Goal: Task Accomplishment & Management: Use online tool/utility

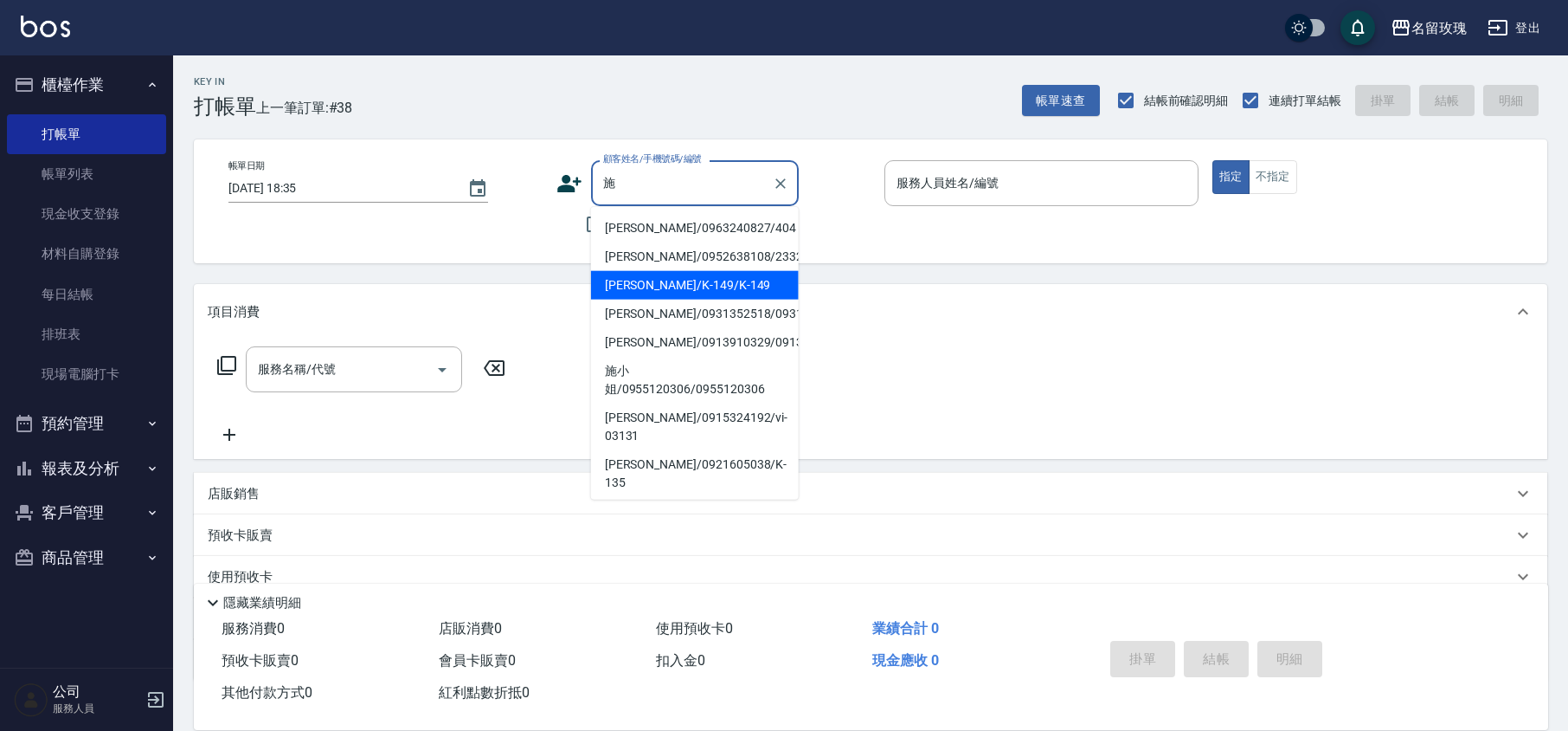
click at [703, 280] on li "[PERSON_NAME]/K-149/K-149" at bounding box center [695, 285] width 208 height 28
type input "[PERSON_NAME]/K-149/K-149"
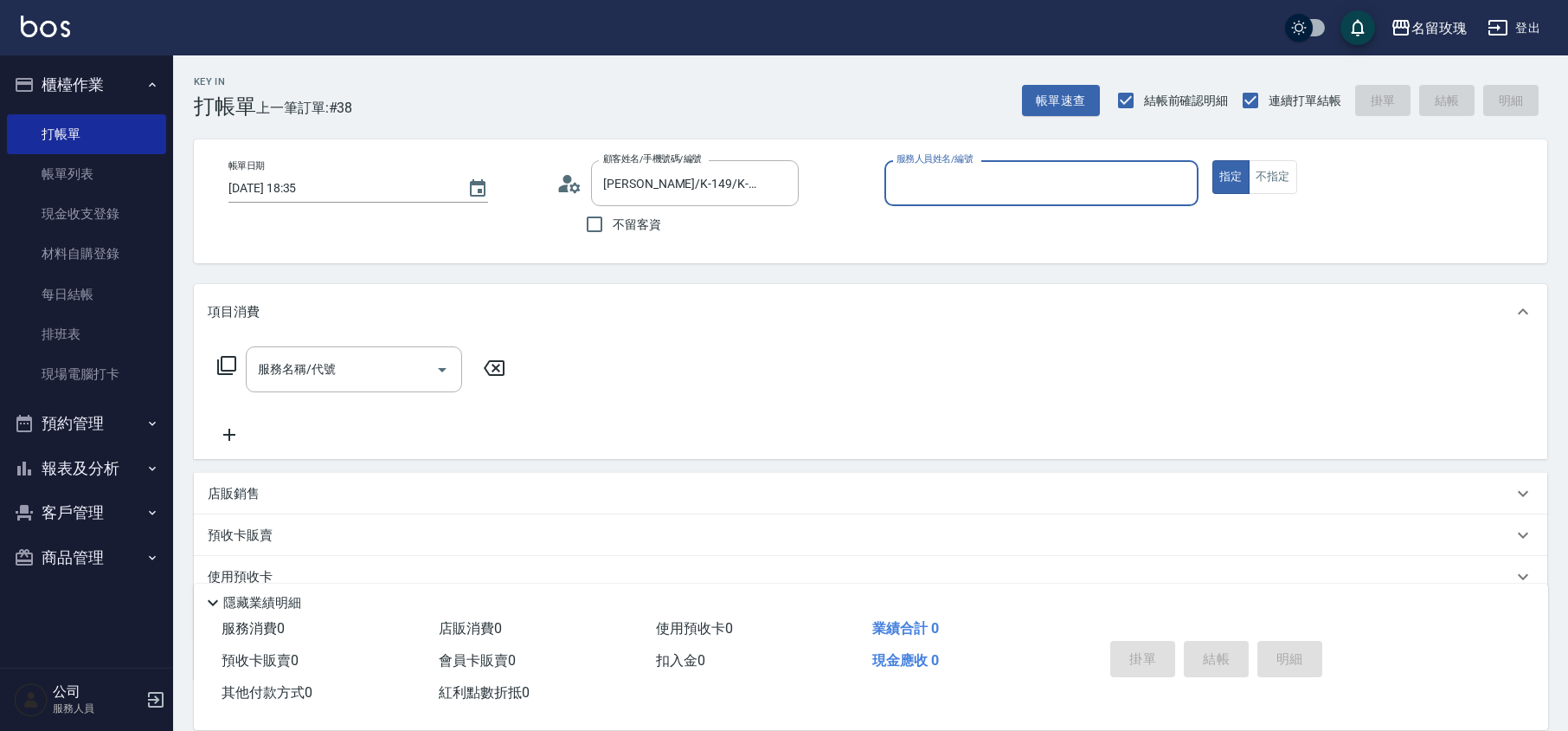
type input "[PERSON_NAME]-5"
click at [320, 384] on input "服務名稱/代號" at bounding box center [341, 369] width 175 height 30
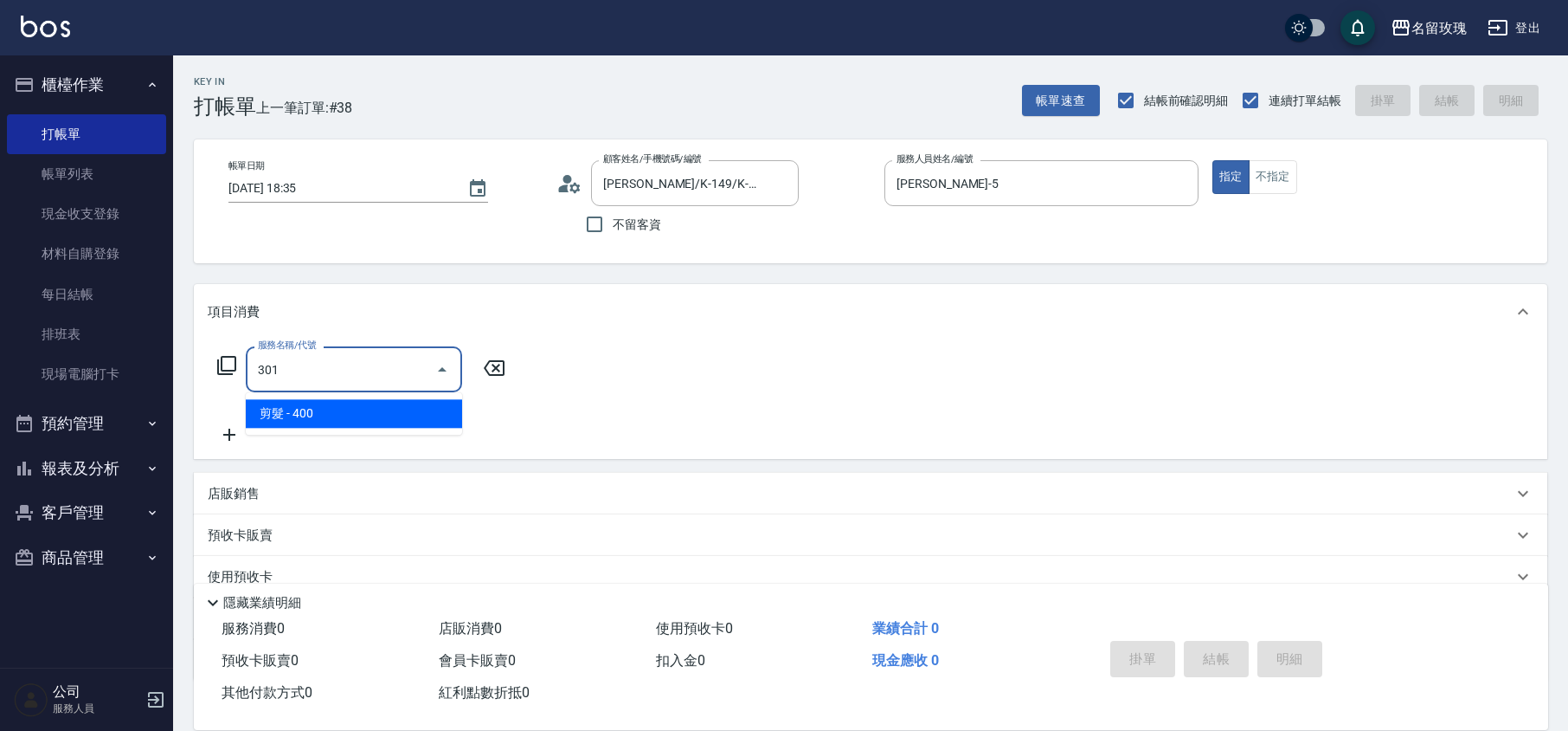
type input "剪髮(301)"
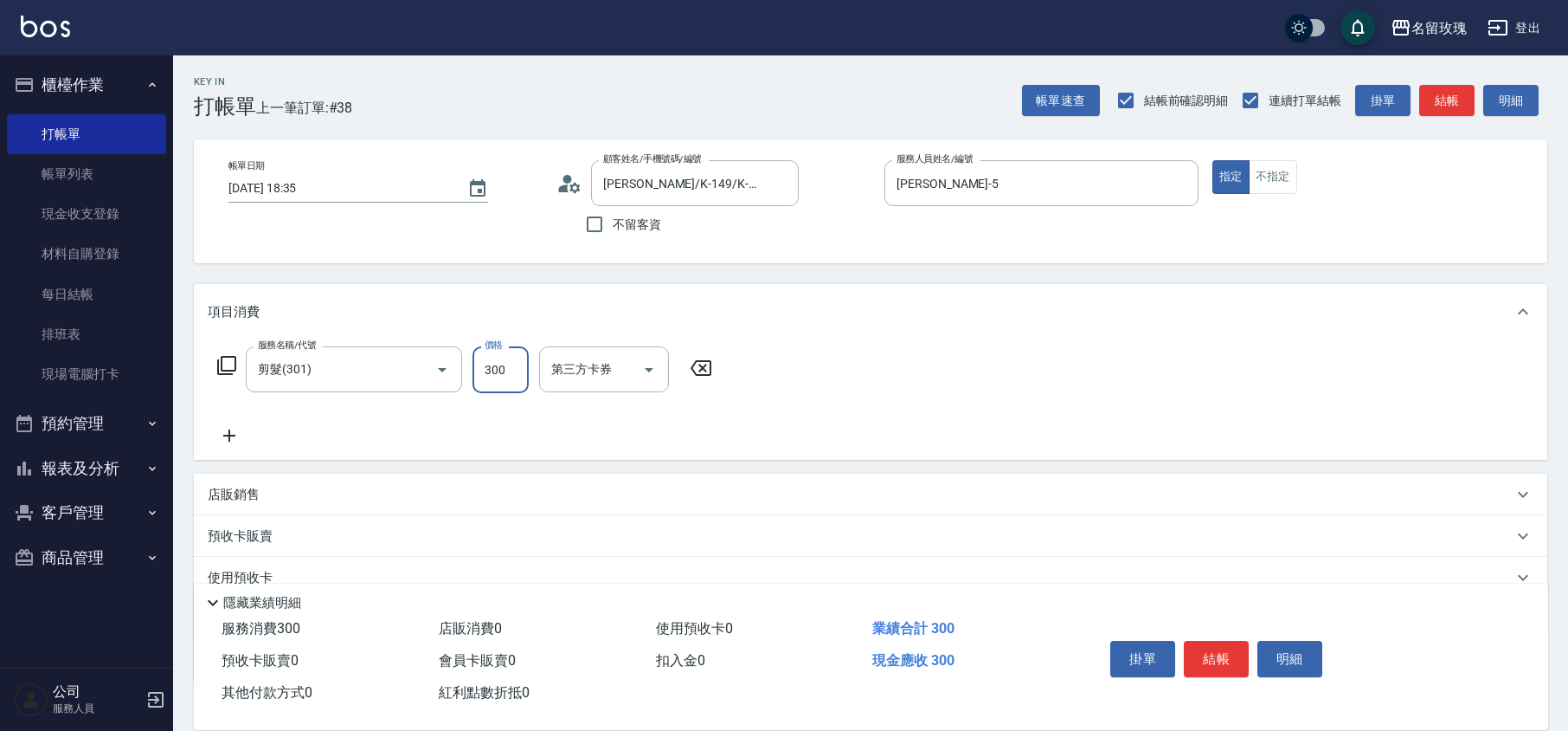
type input "300"
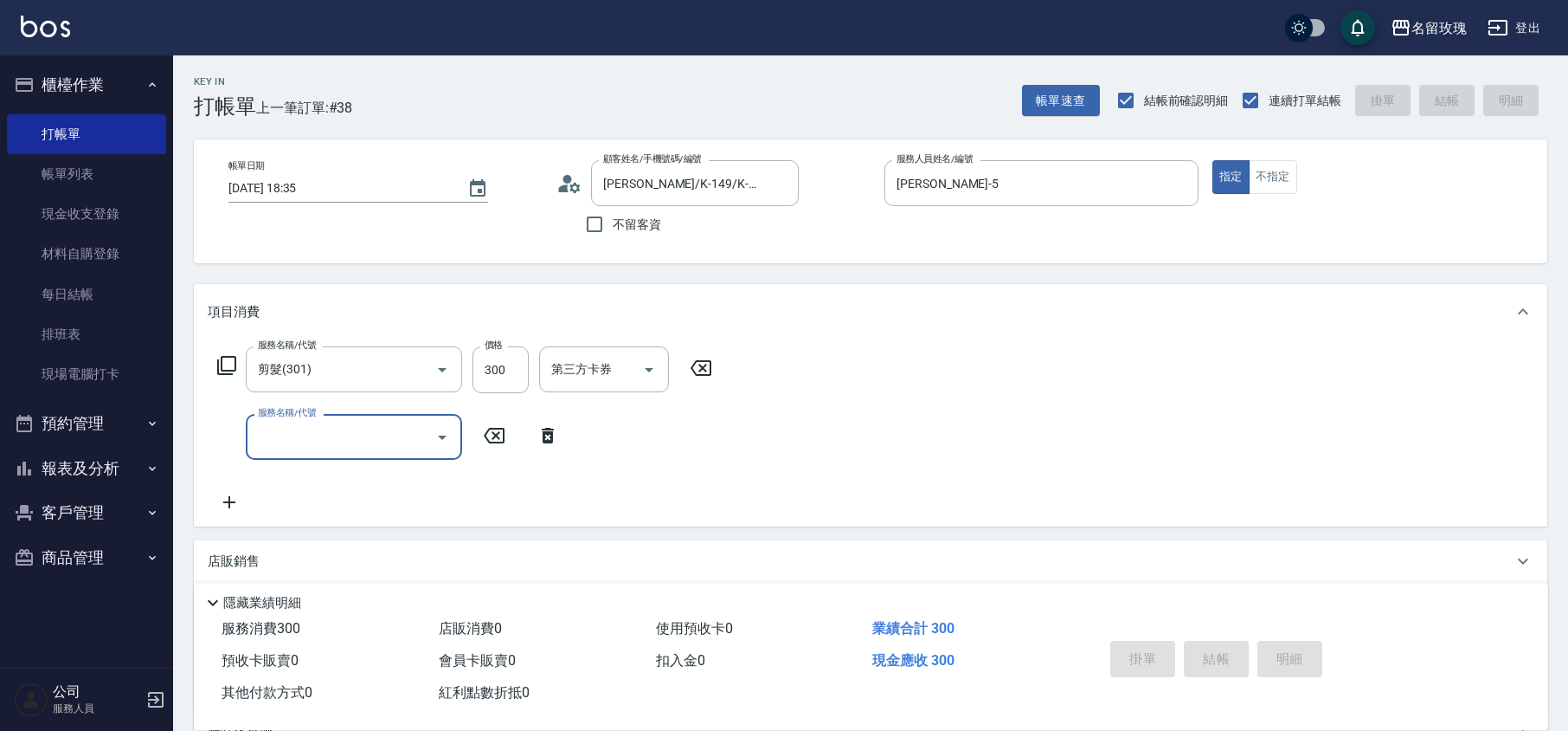
type input "[DATE] 19:17"
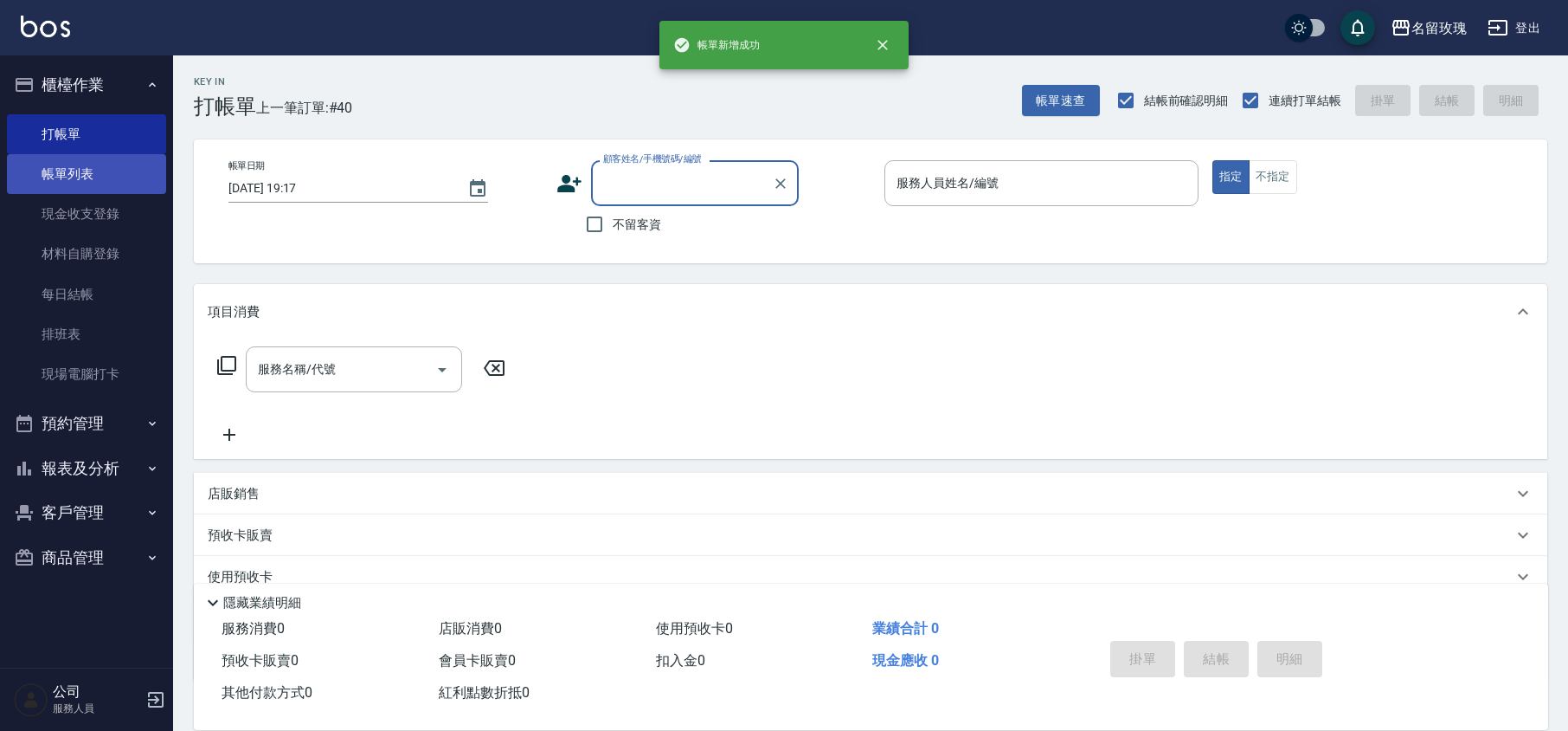
click at [119, 178] on link "帳單列表" at bounding box center [86, 174] width 160 height 40
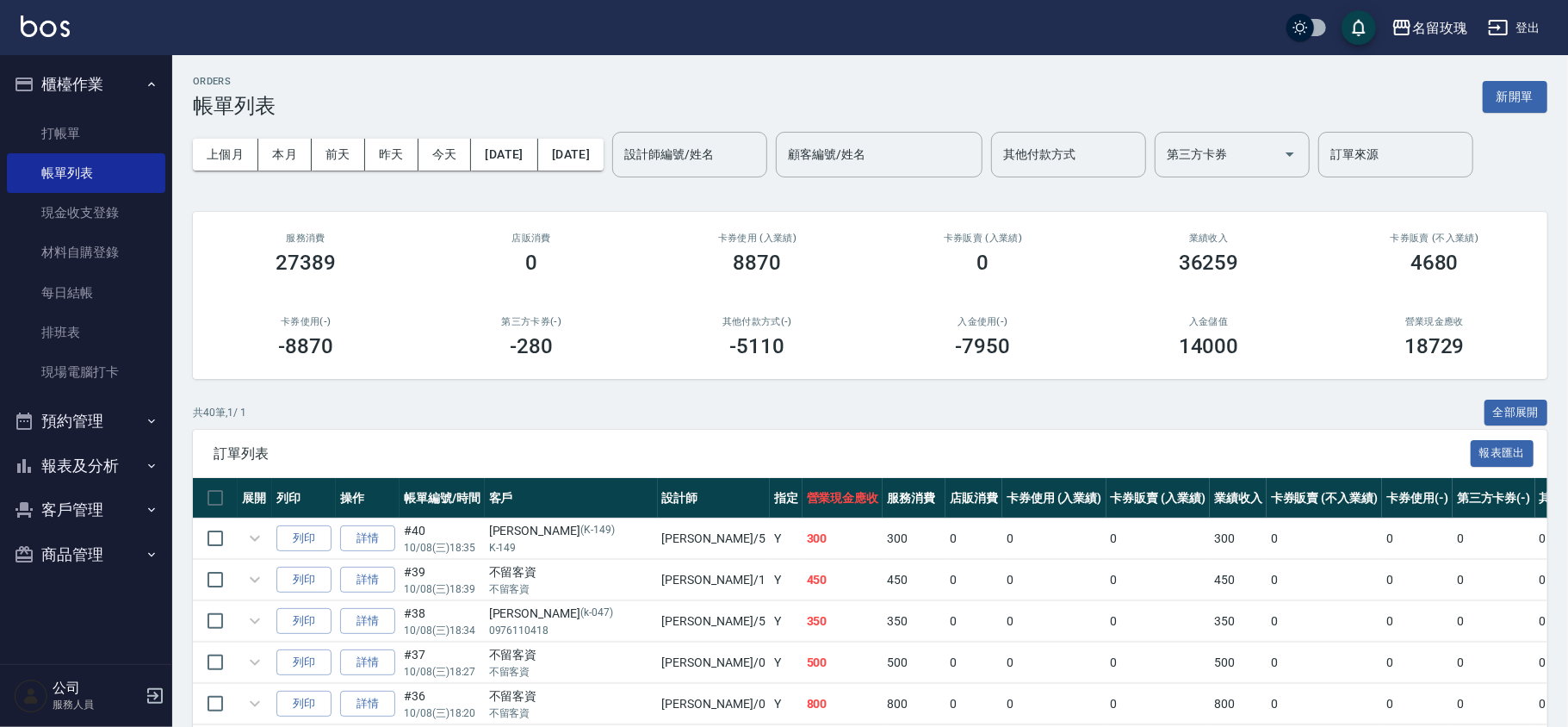
click at [727, 178] on div "上個月 本月 [DATE] [DATE] [DATE] [DATE] [DATE] 設計師編號/姓名 設計師編號/姓名 顧客編號/姓名 顧客編號/姓名 其他付…" at bounding box center [870, 155] width 1355 height 73
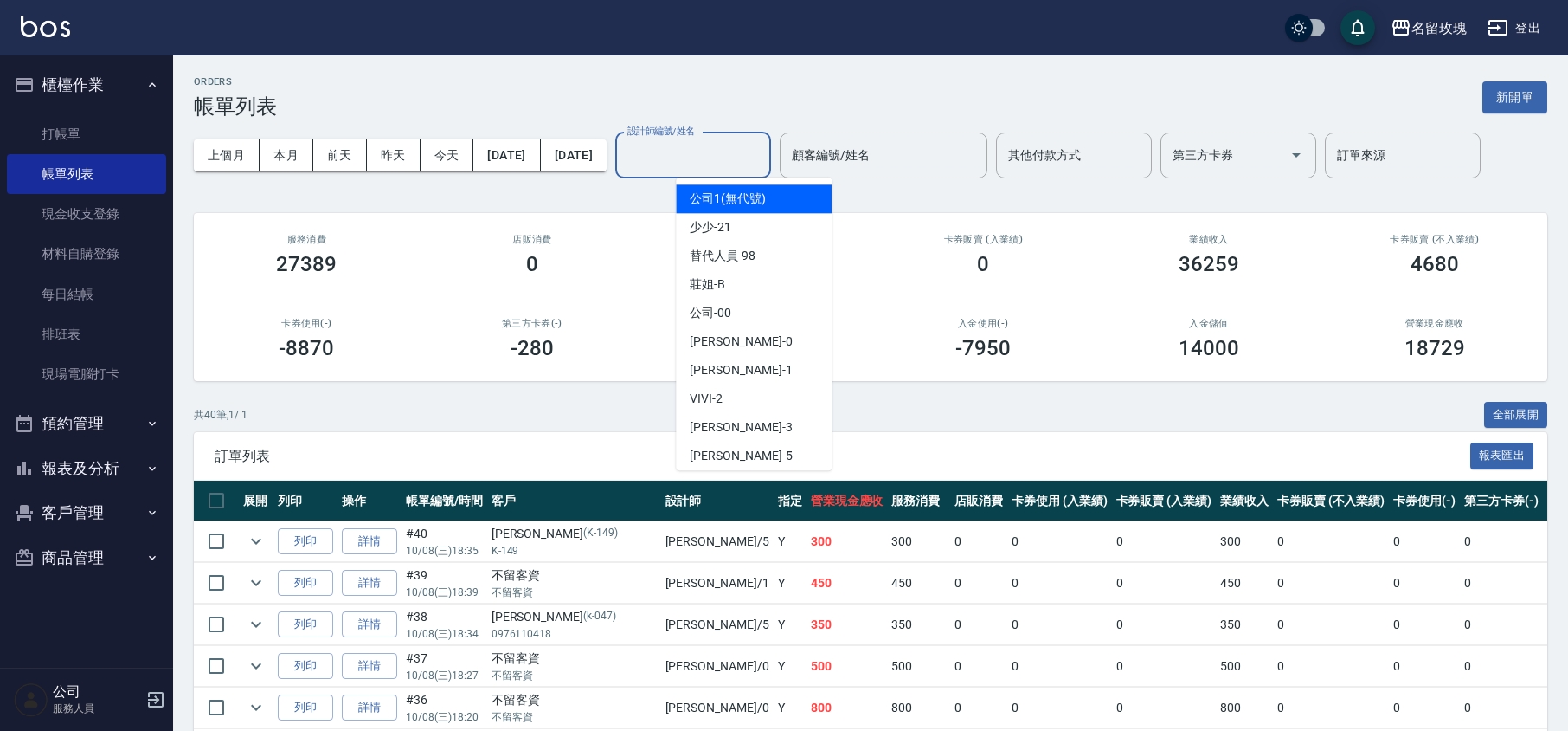
click at [758, 161] on input "設計師編號/姓名" at bounding box center [693, 155] width 140 height 30
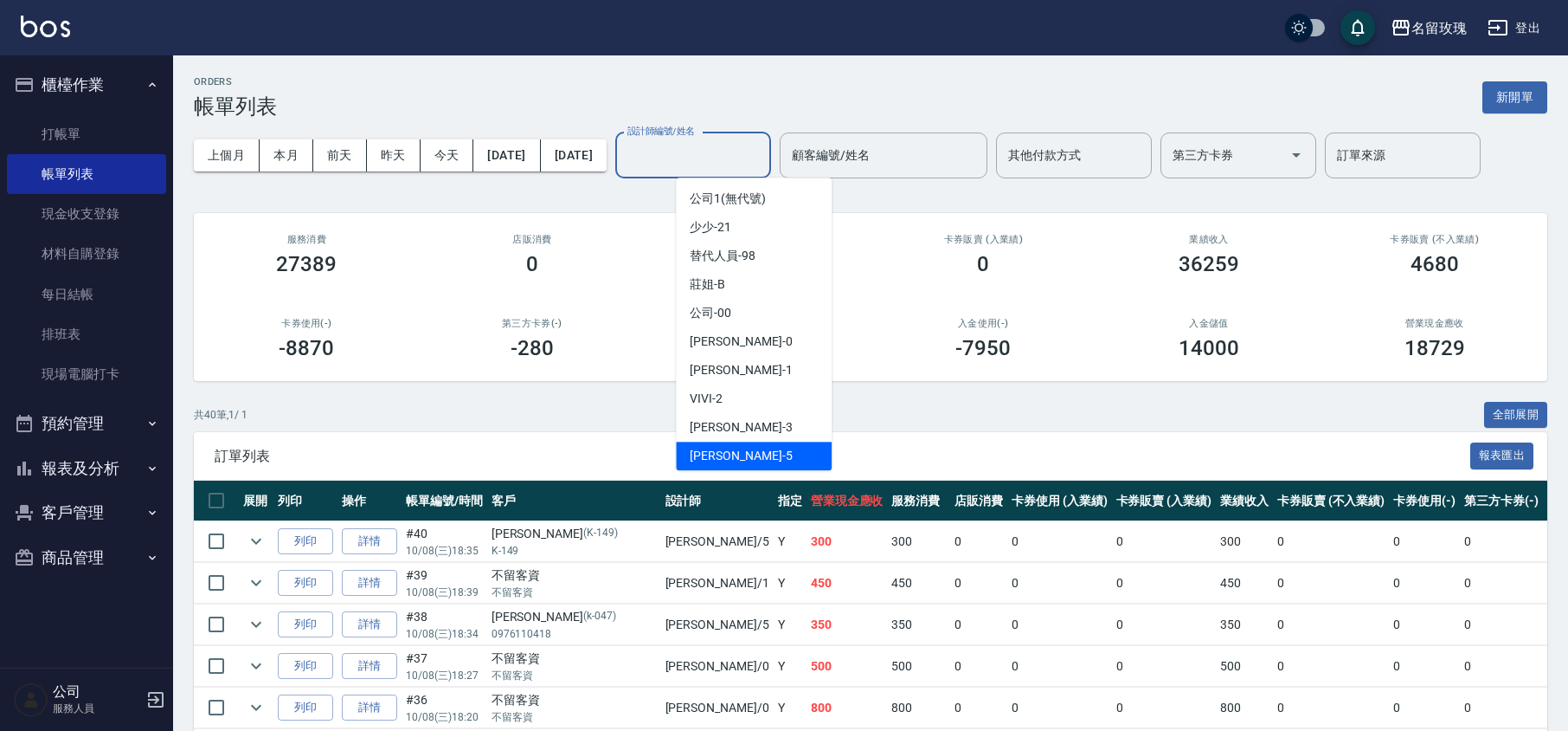
click at [744, 450] on div "KELLY -5" at bounding box center [753, 455] width 156 height 28
type input "[PERSON_NAME]-5"
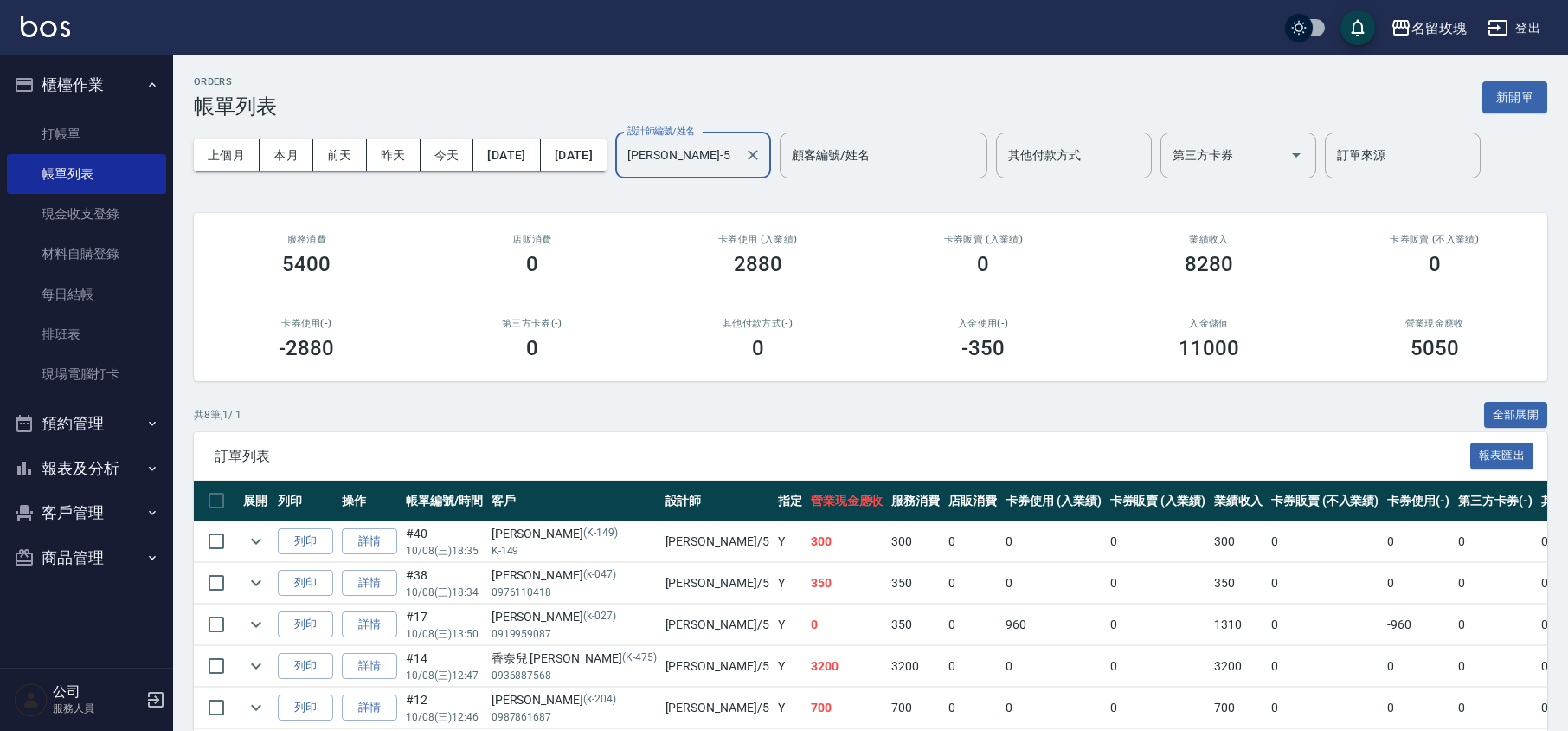
click at [1535, 50] on div "名留玫瑰 登出" at bounding box center [784, 27] width 1568 height 56
click at [1517, 8] on div "名留玫瑰 登出" at bounding box center [784, 27] width 1568 height 56
click at [1519, 25] on button "登出" at bounding box center [1513, 28] width 67 height 32
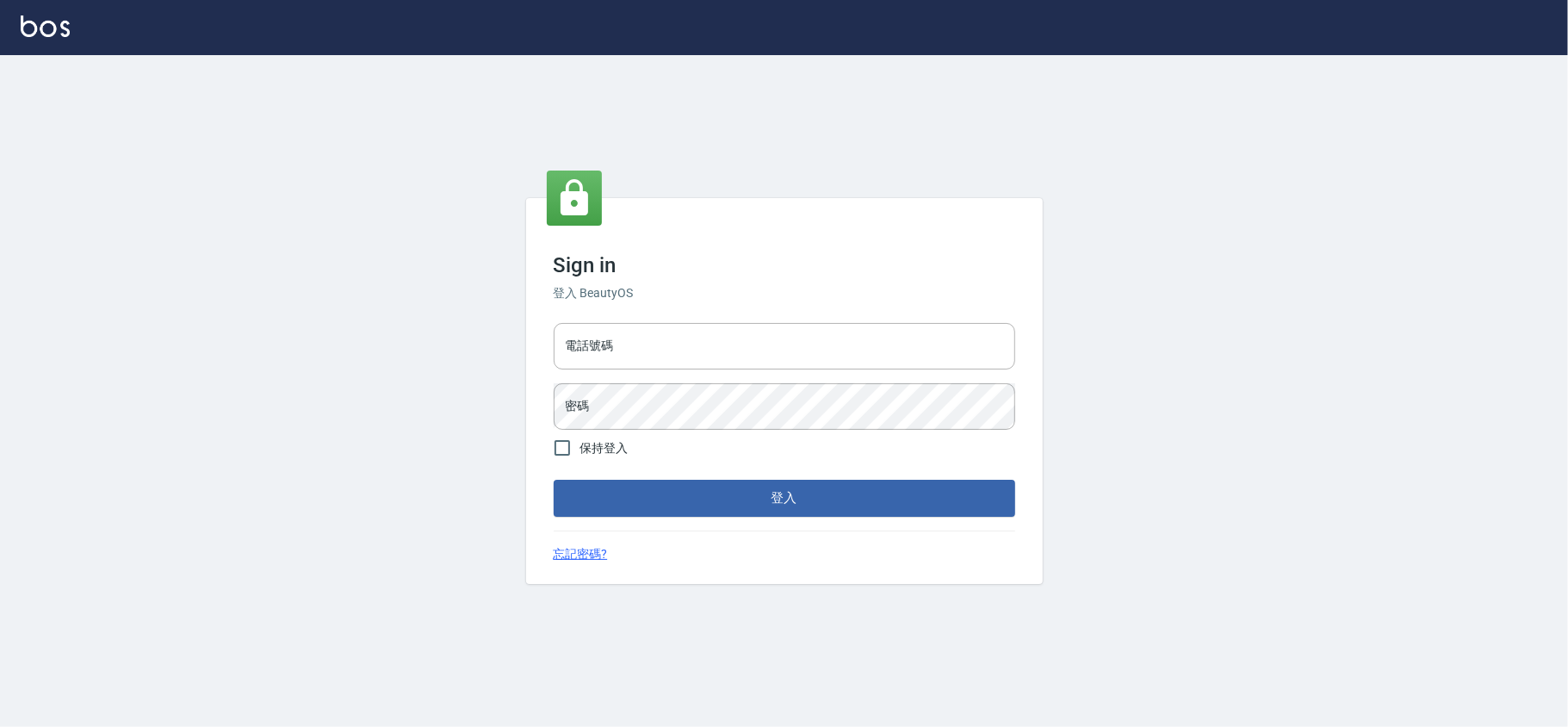
click at [700, 373] on div "電話號碼 電話號碼 密碼 密碼" at bounding box center [784, 376] width 475 height 120
click at [705, 352] on input "電話號碼" at bounding box center [784, 346] width 461 height 46
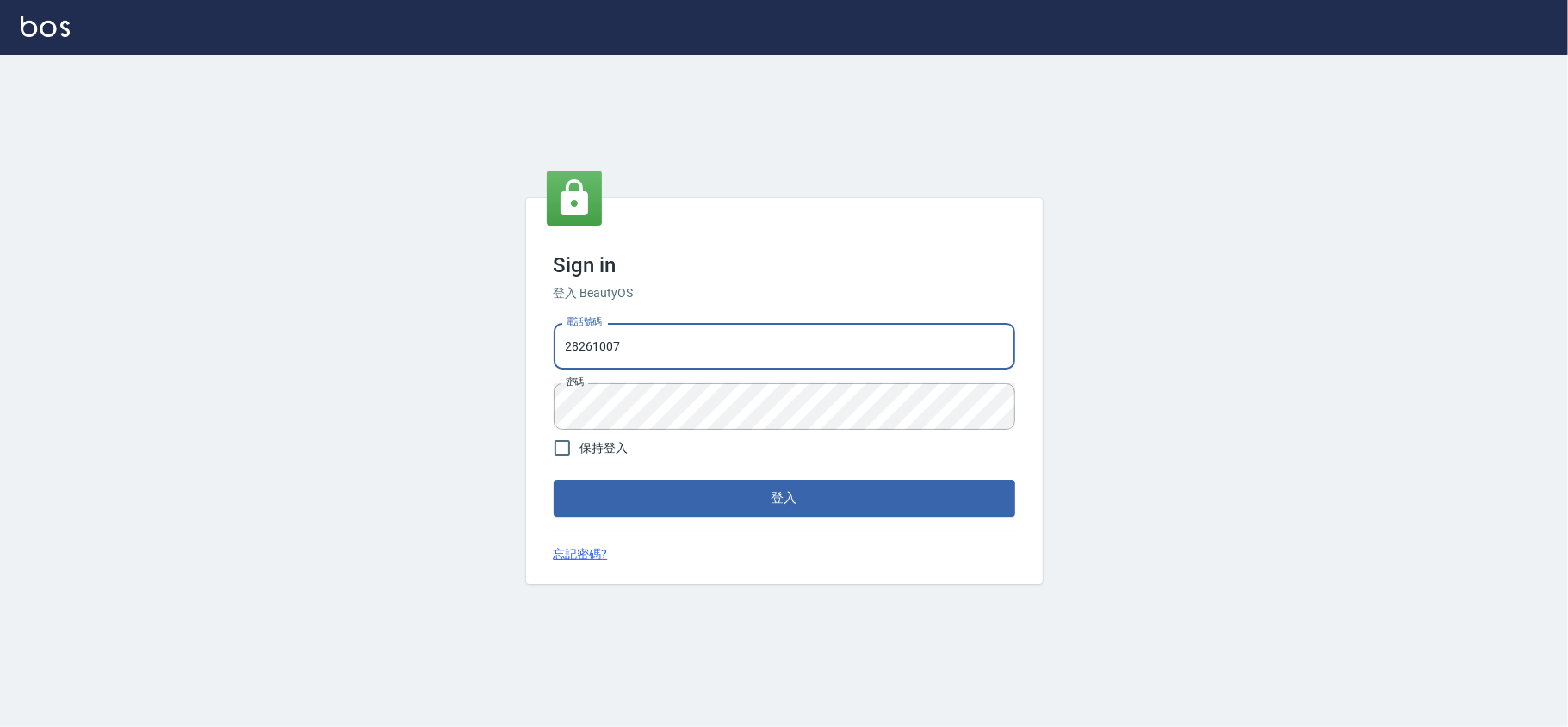
drag, startPoint x: 705, startPoint y: 352, endPoint x: 451, endPoint y: 325, distance: 255.4
click at [518, 325] on div "Sign in 登入 BeautyOS 電話號碼 28261007 電話號碼 密碼 密碼 保持登入 登入 忘記密碼?" at bounding box center [784, 391] width 1568 height 672
type input "0955582961"
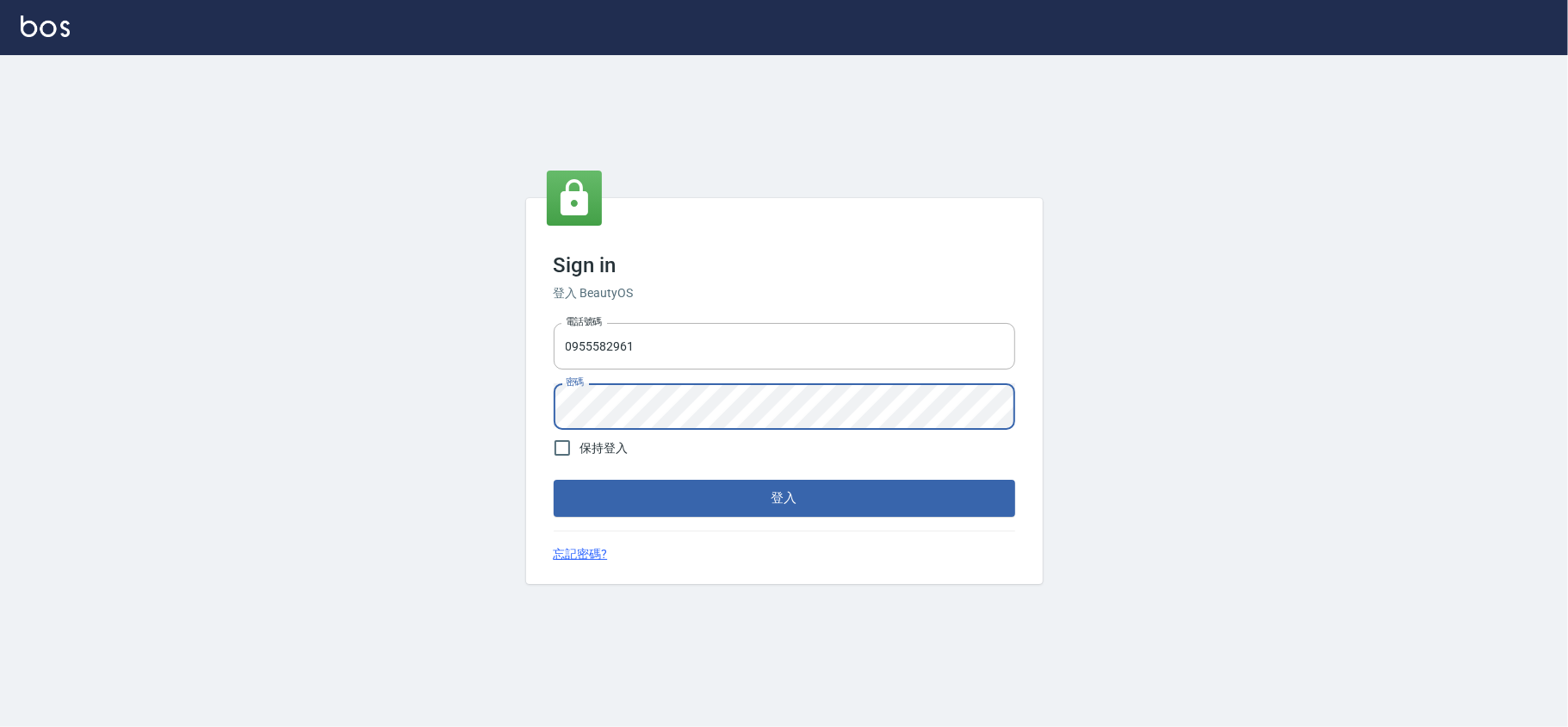
click at [510, 400] on div "Sign in 登入 BeautyOS 電話號碼 0955582961 電話號碼 密碼 密碼 保持登入 登入 忘記密碼?" at bounding box center [784, 391] width 1568 height 672
click at [553, 479] on button "登入" at bounding box center [784, 497] width 461 height 36
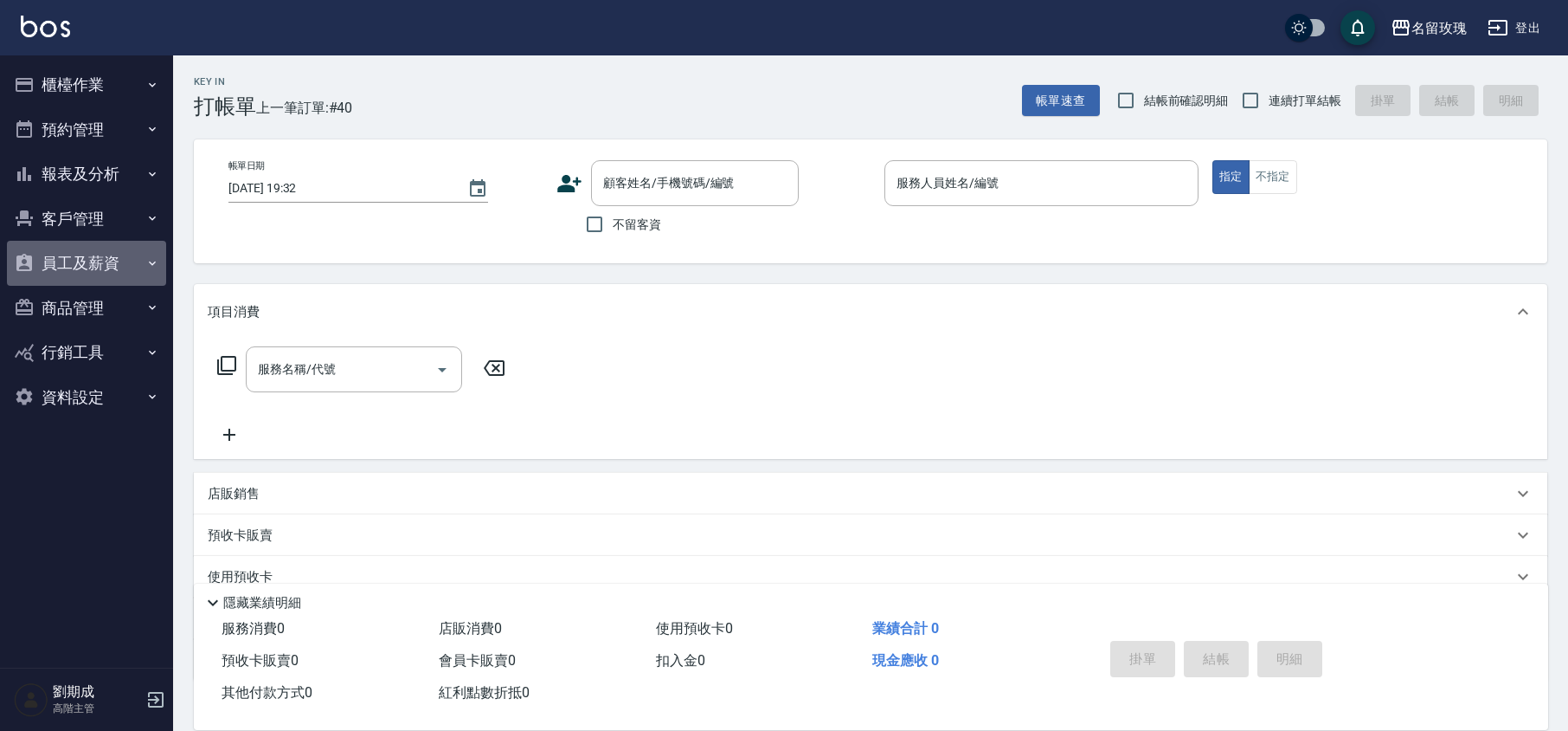
click at [67, 253] on button "員工及薪資" at bounding box center [86, 264] width 160 height 45
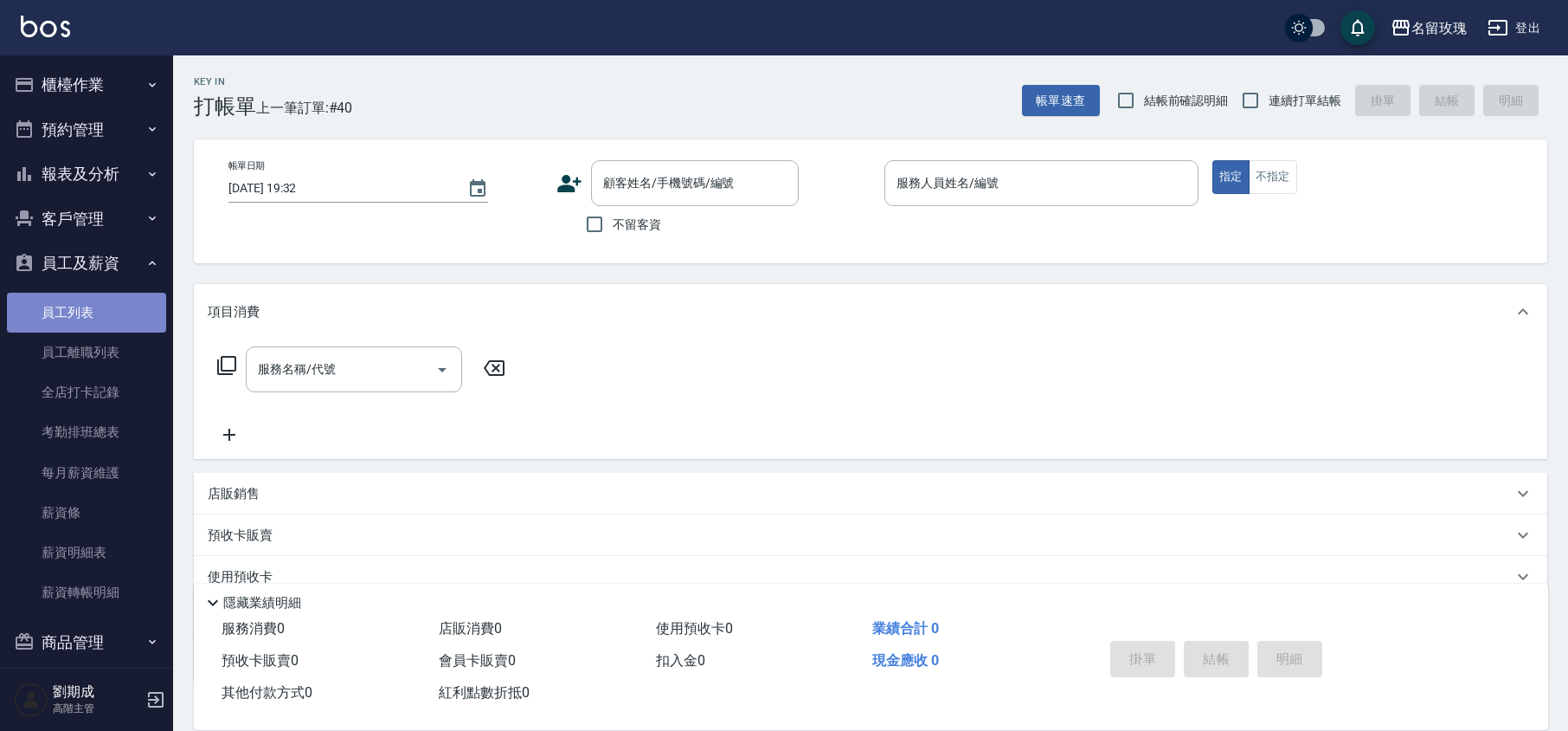
click at [87, 316] on link "員工列表" at bounding box center [86, 313] width 160 height 40
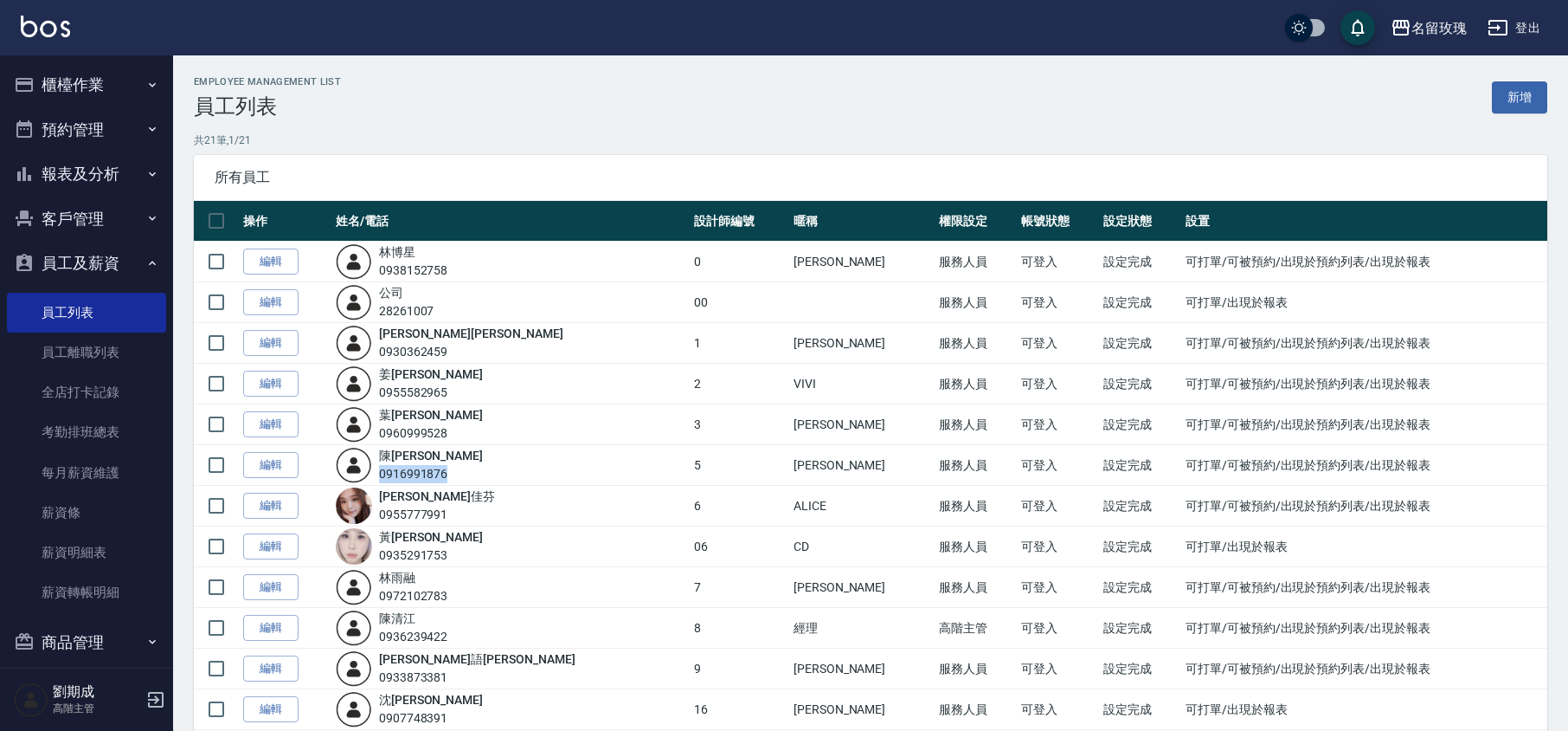
drag, startPoint x: 464, startPoint y: 475, endPoint x: 399, endPoint y: 476, distance: 65.0
click at [399, 476] on div "0916991876" at bounding box center [430, 473] width 104 height 18
copy div "0916991876"
click at [1542, 26] on button "登出" at bounding box center [1513, 28] width 67 height 32
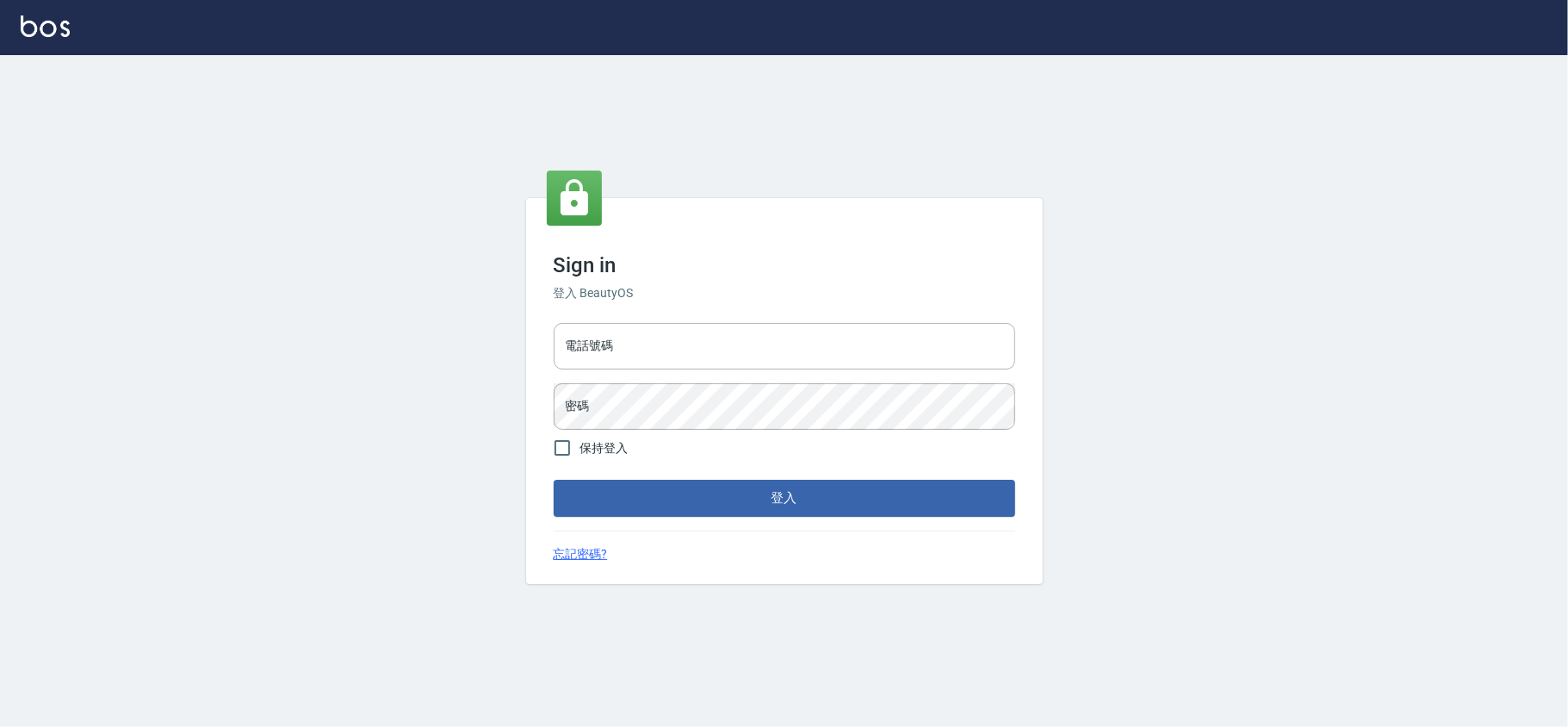
type input "28261007"
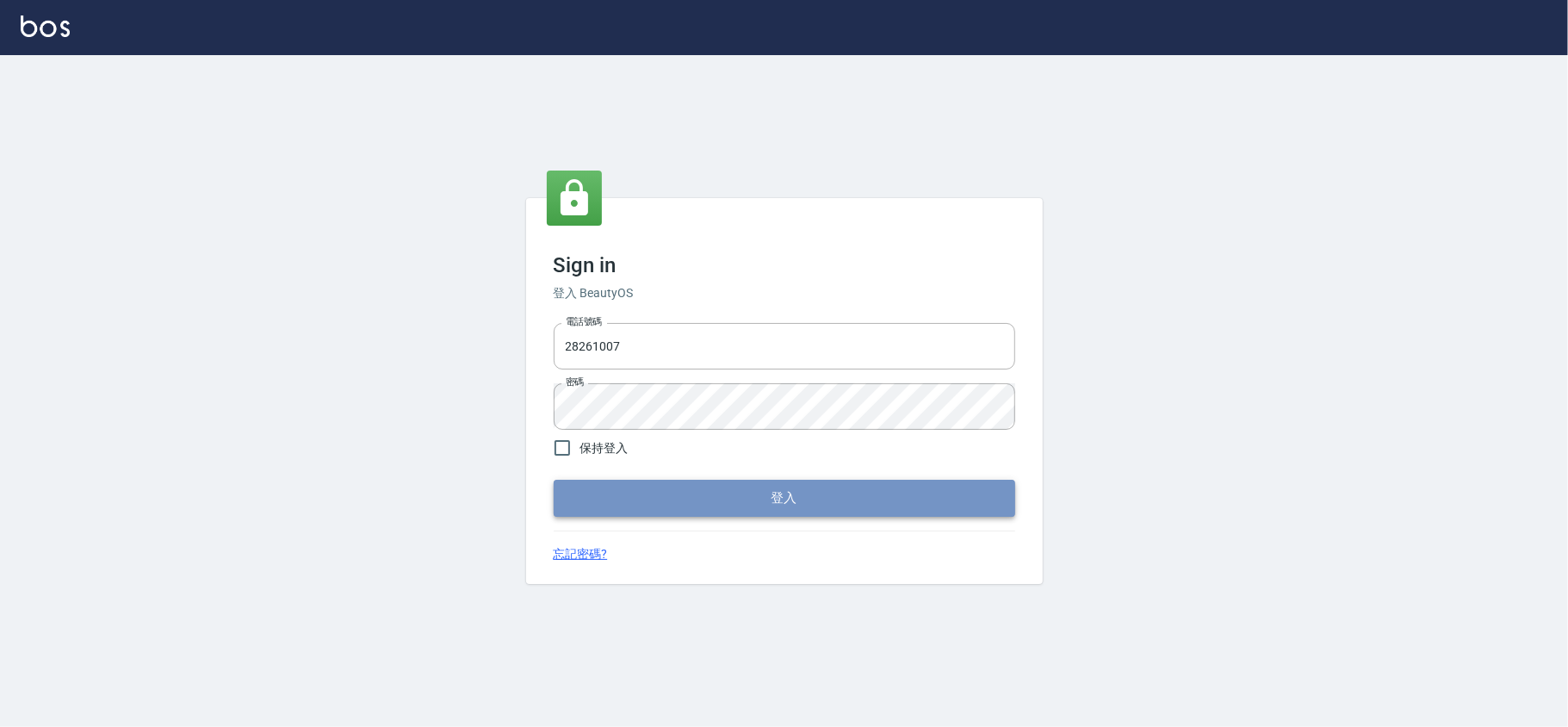
click at [793, 492] on button "登入" at bounding box center [784, 497] width 461 height 36
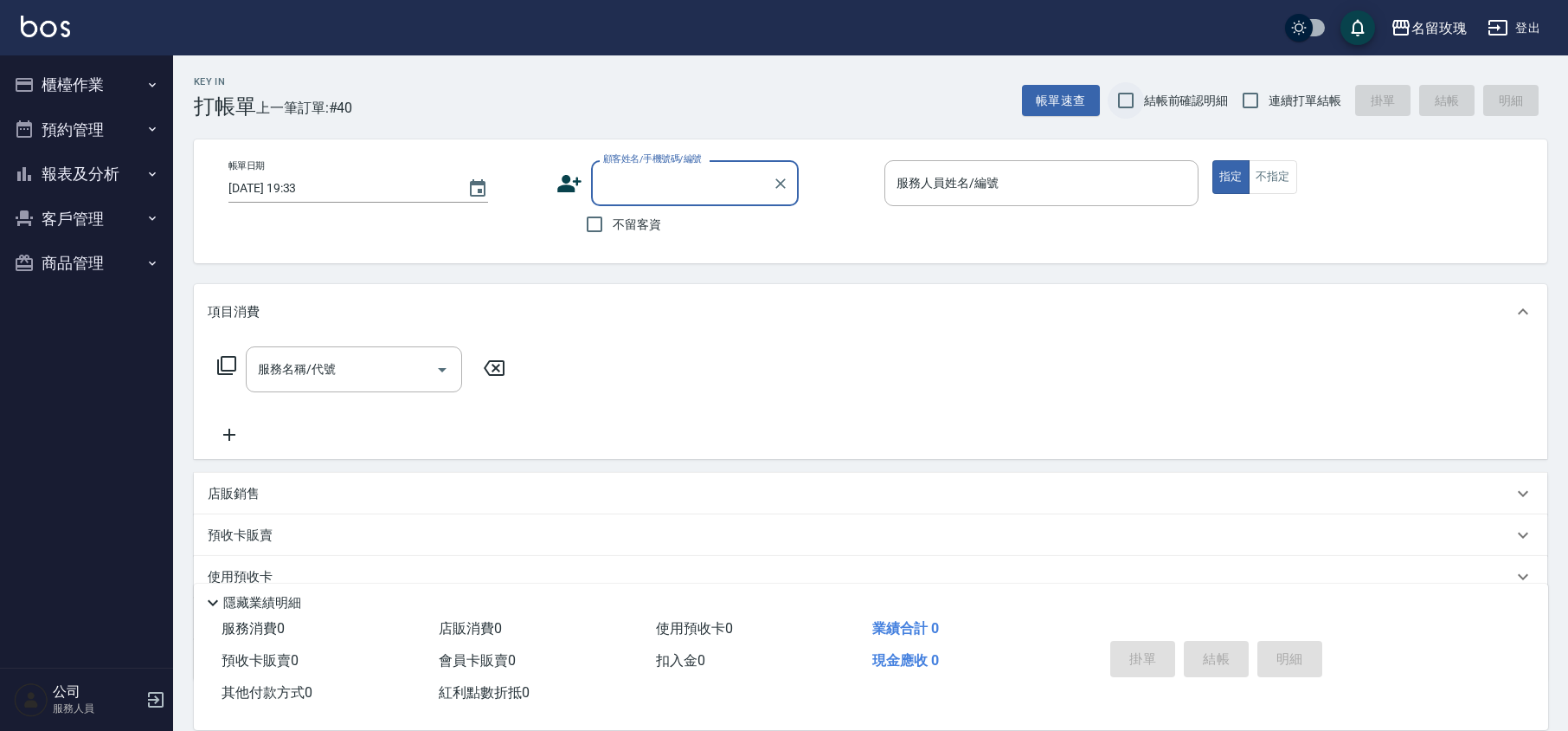
click at [1134, 115] on input "結帳前確認明細" at bounding box center [1125, 100] width 36 height 36
checkbox input "true"
click at [1280, 106] on span "連續打單結帳" at bounding box center [1305, 100] width 73 height 18
click at [1269, 106] on input "連續打單結帳" at bounding box center [1250, 100] width 36 height 36
checkbox input "true"
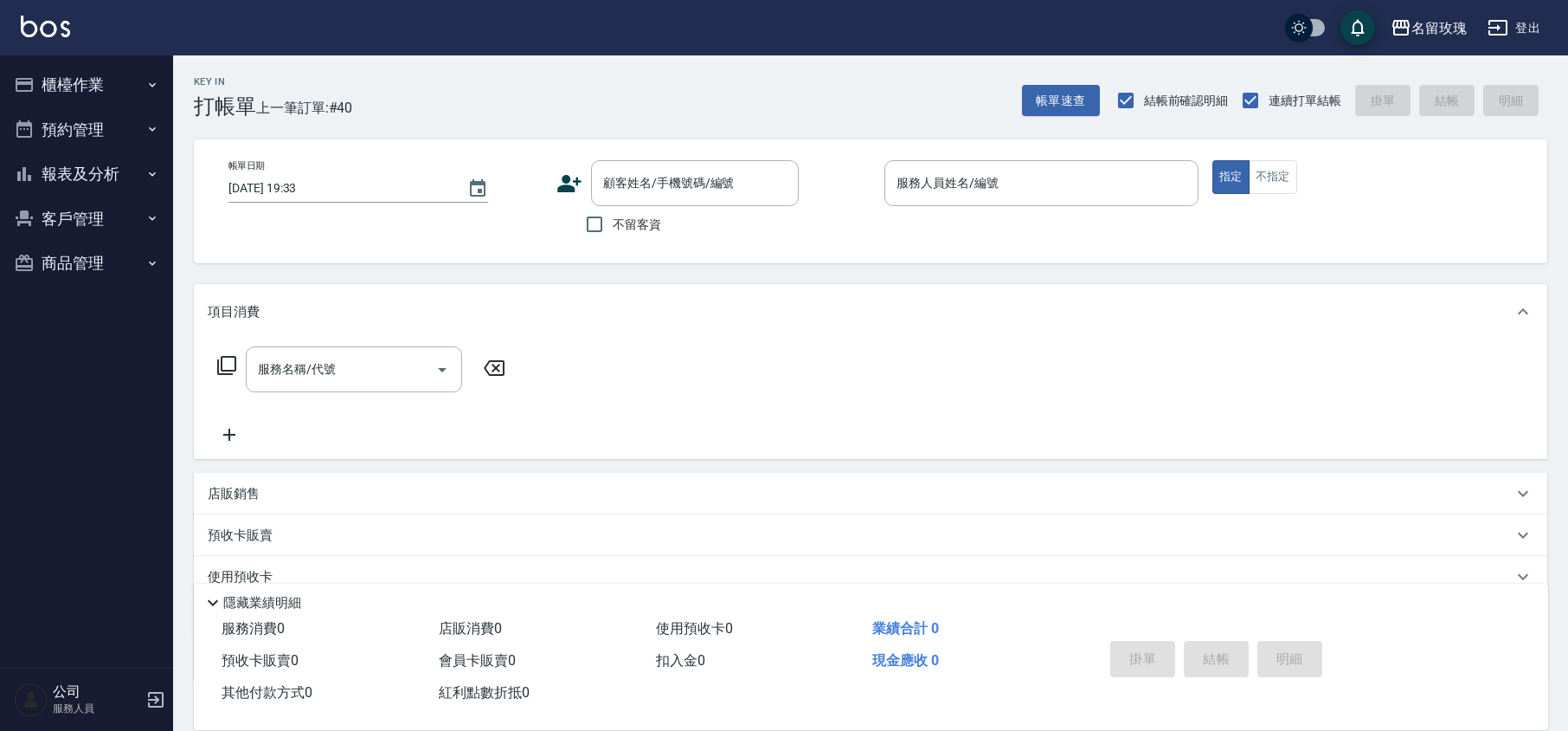
click at [645, 223] on span "不留客資" at bounding box center [636, 224] width 48 height 18
click at [613, 223] on input "不留客資" at bounding box center [594, 224] width 36 height 36
checkbox input "true"
